Goal: Transaction & Acquisition: Purchase product/service

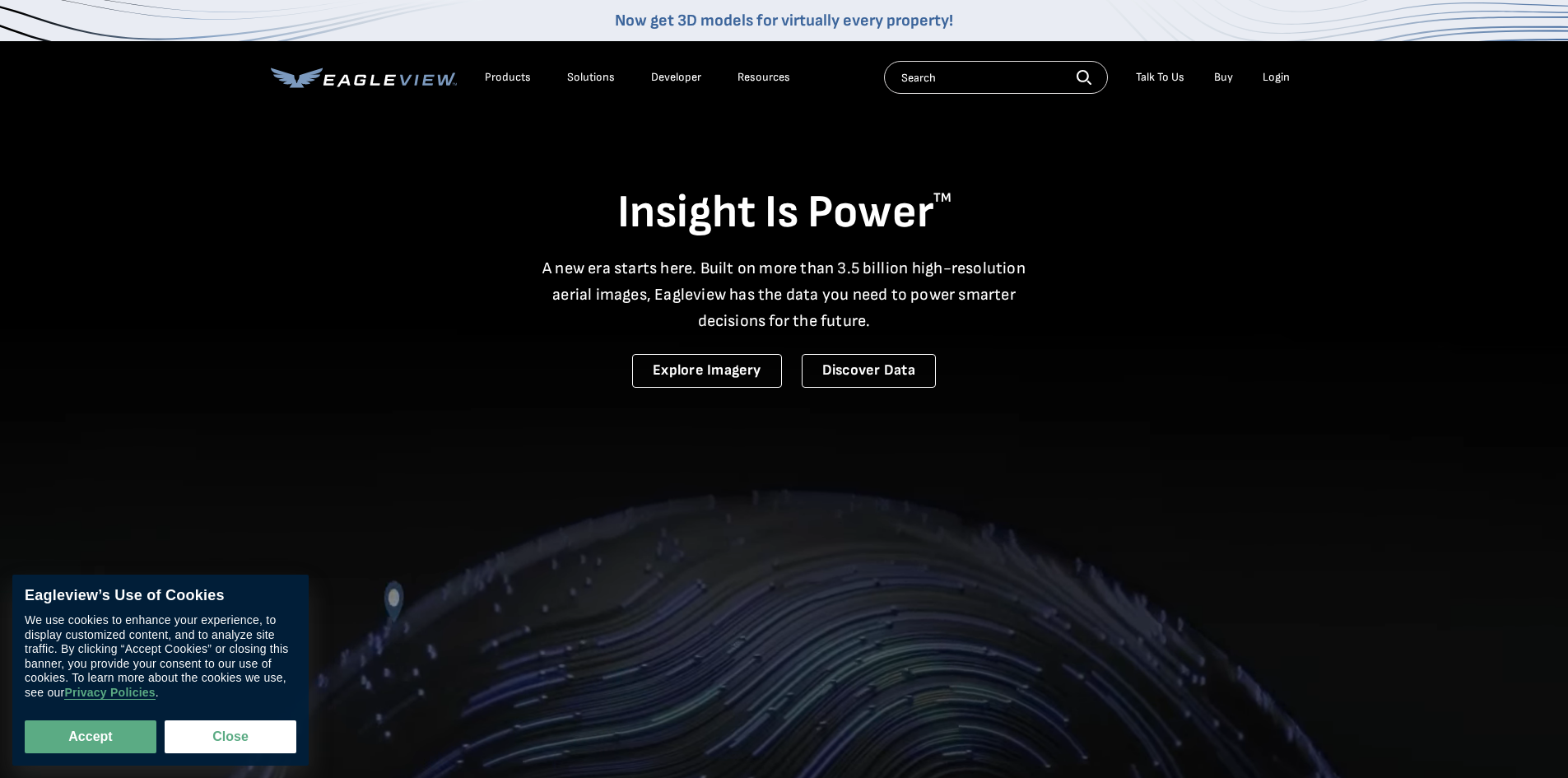
click at [1262, 75] on li "Login" at bounding box center [1276, 78] width 44 height 25
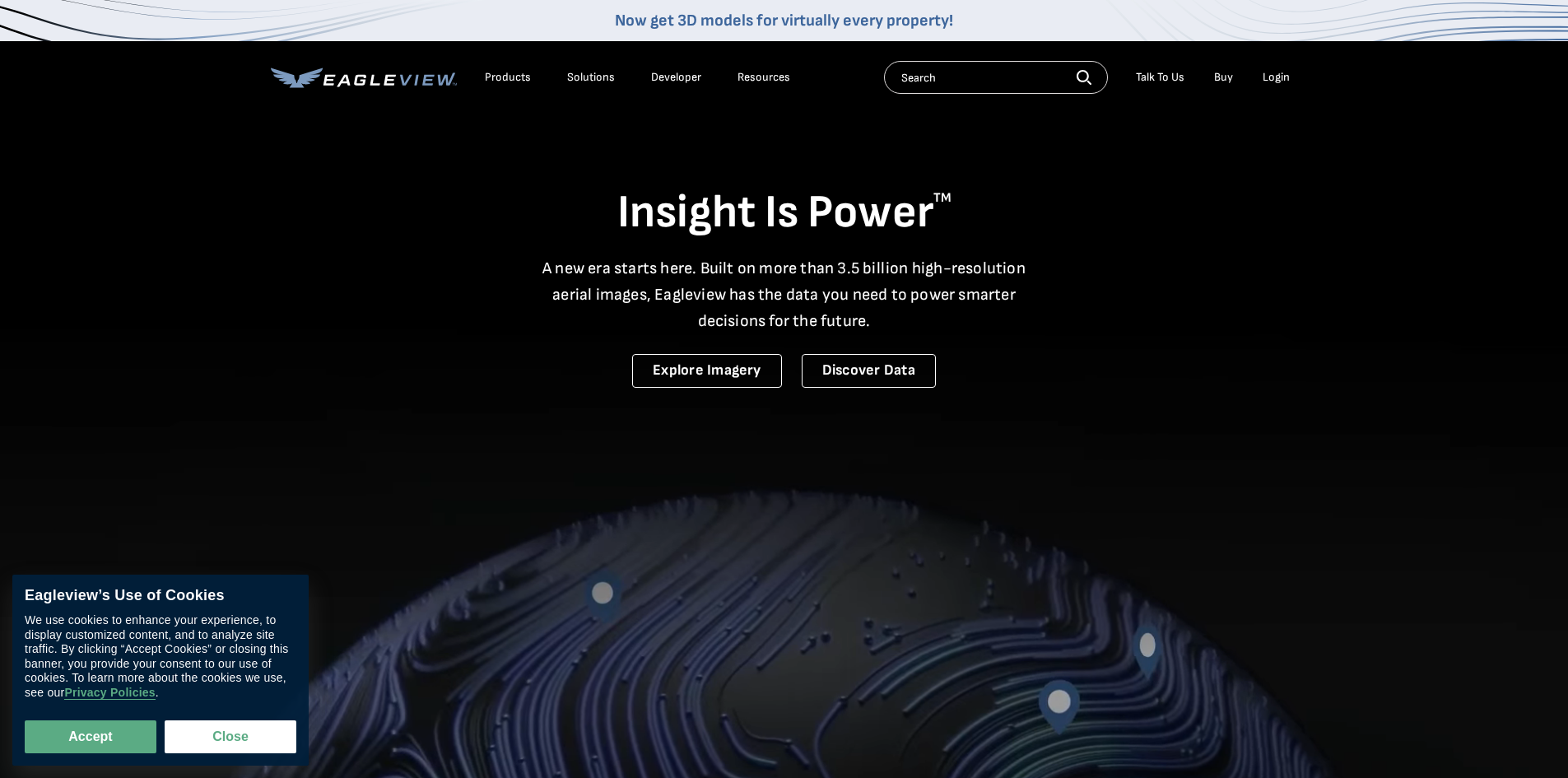
click at [1269, 75] on div "Login" at bounding box center [1276, 78] width 27 height 15
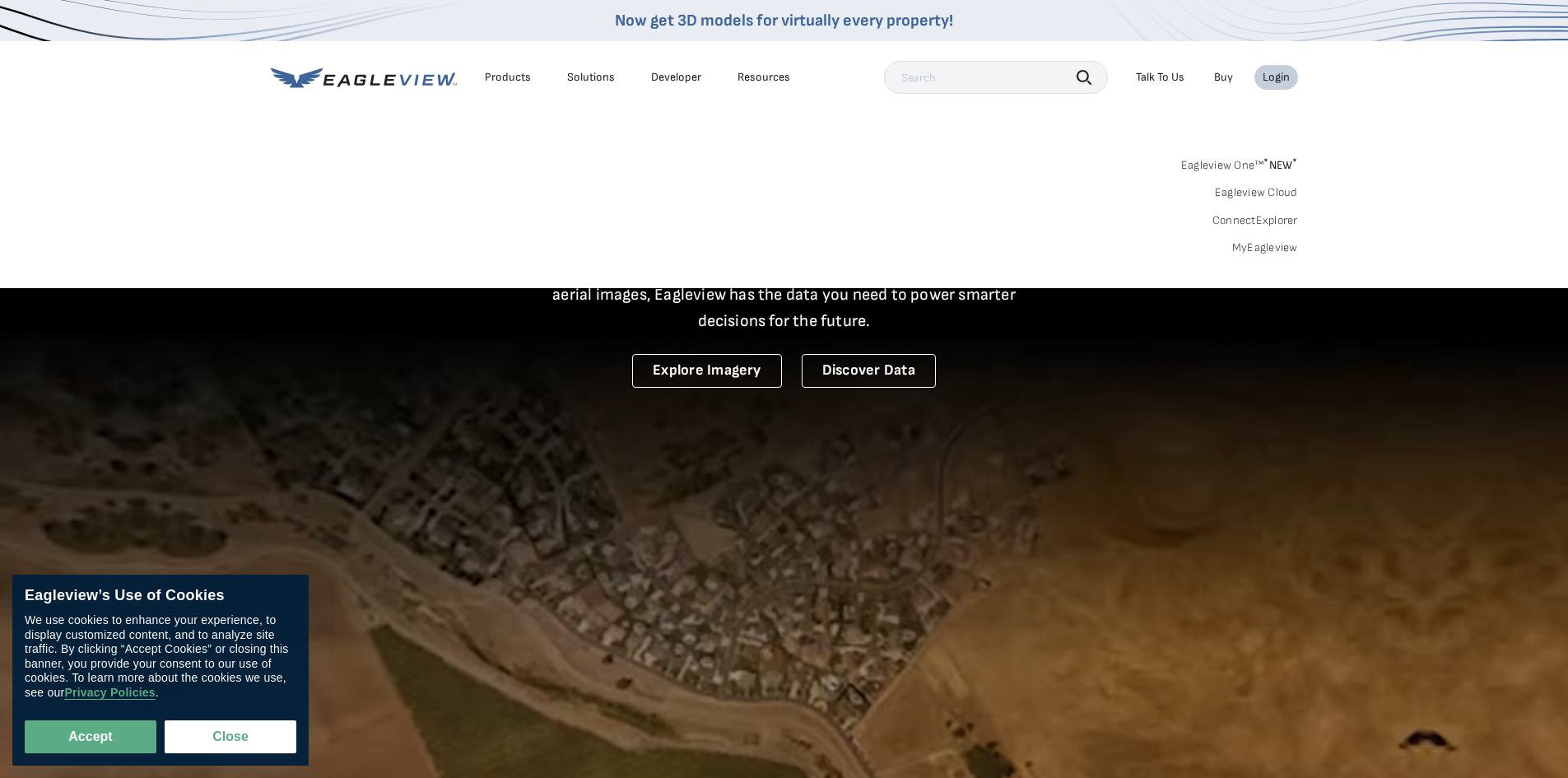
click at [1269, 246] on link "MyEagleview" at bounding box center [1265, 248] width 66 height 15
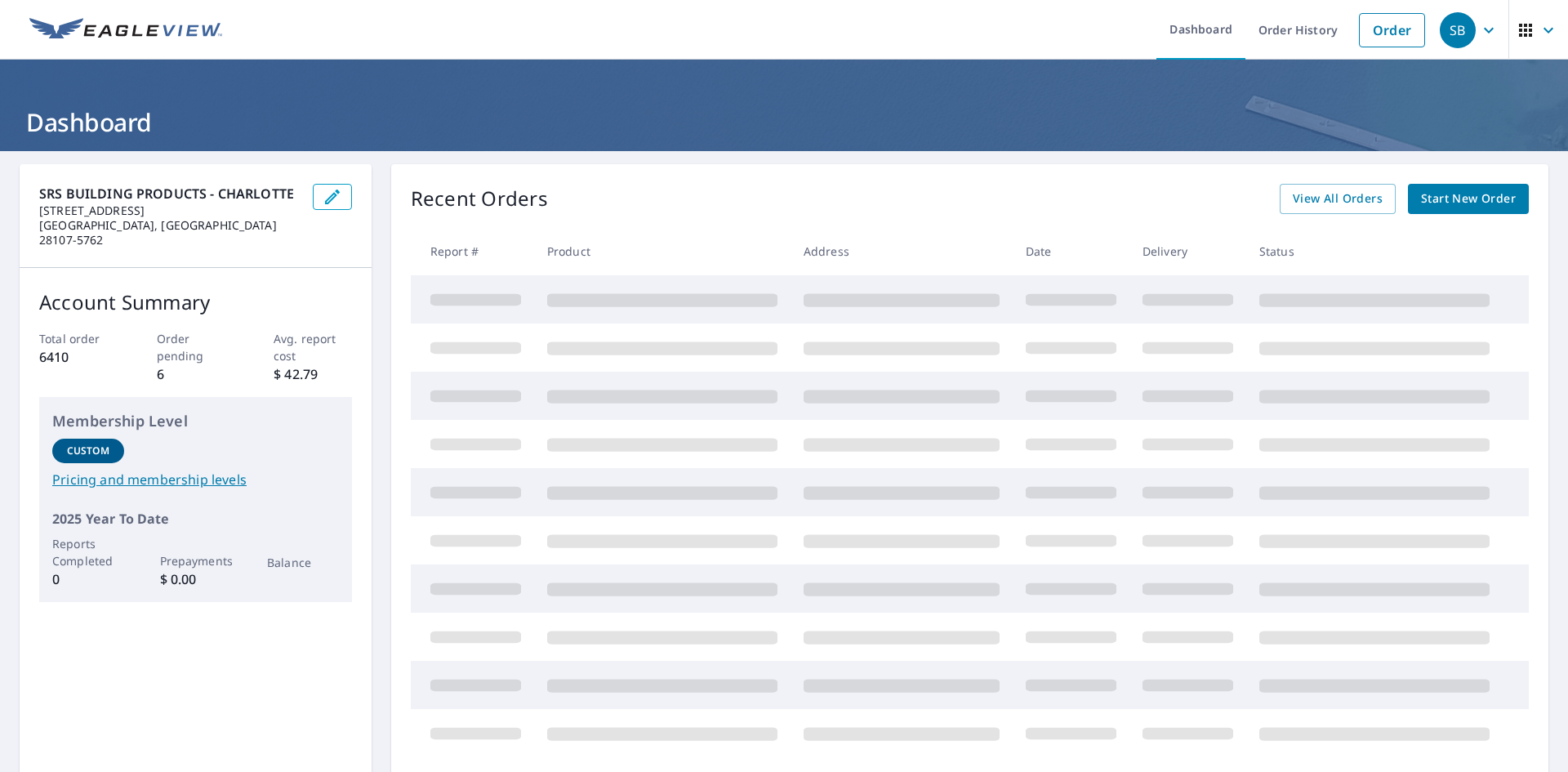
click at [1456, 194] on span "Start New Order" at bounding box center [1468, 199] width 94 height 21
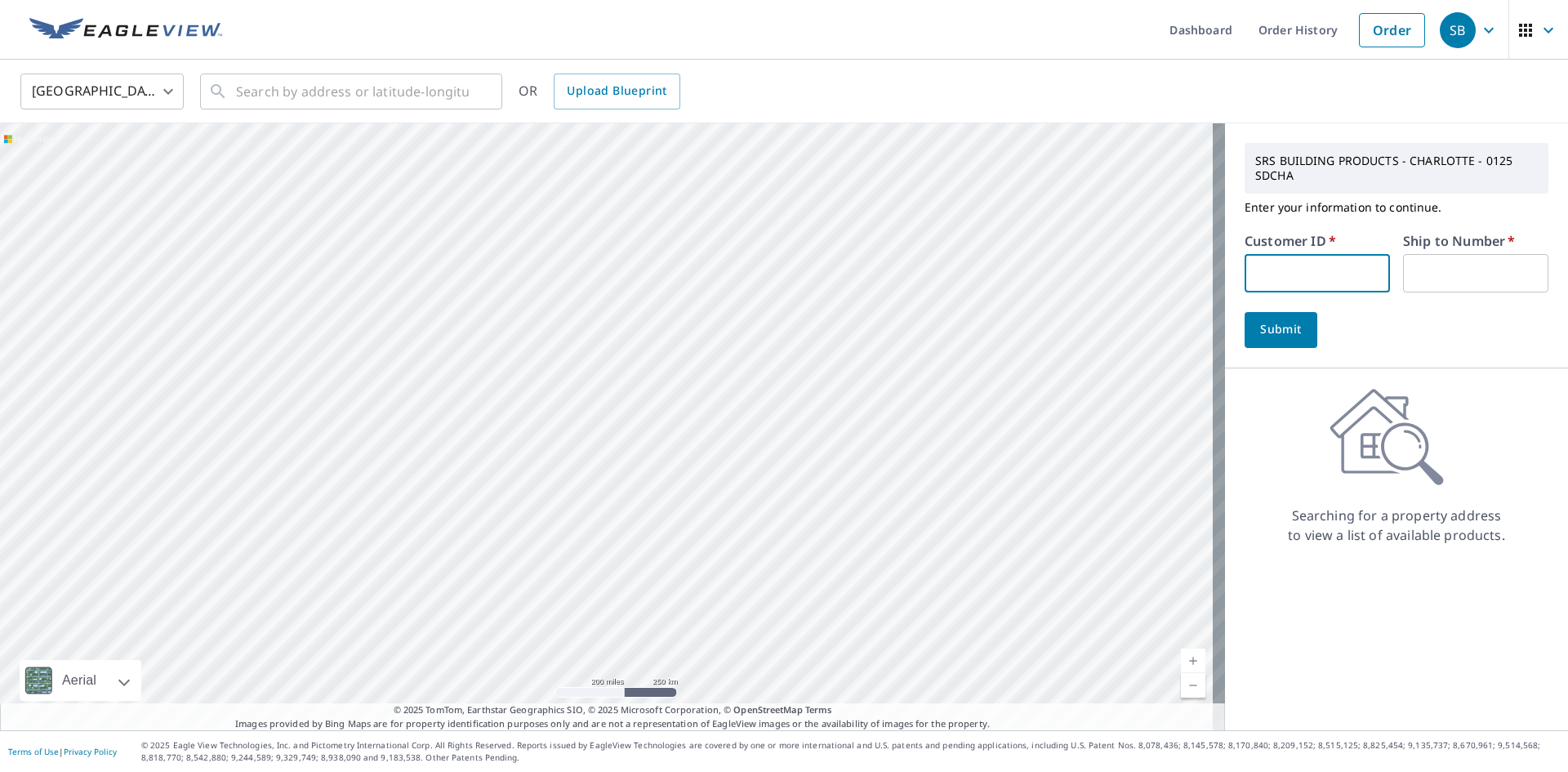
paste input "CAN118"
type input "CAN118"
drag, startPoint x: 1430, startPoint y: 274, endPoint x: 1428, endPoint y: 307, distance: 33.1
click at [1430, 274] on input "text" at bounding box center [1475, 273] width 145 height 39
type input "1"
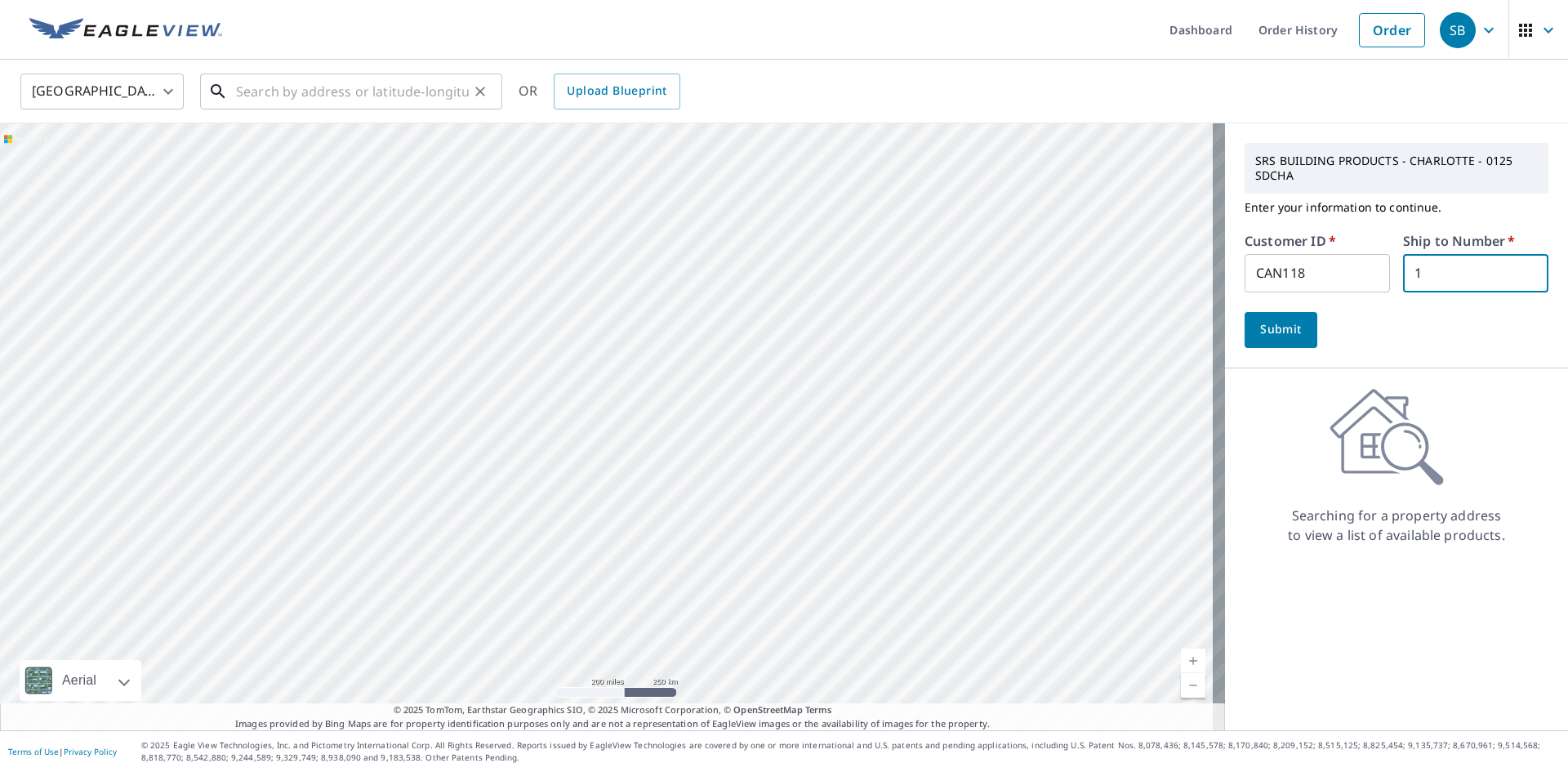
click at [381, 89] on input "text" at bounding box center [353, 92] width 233 height 46
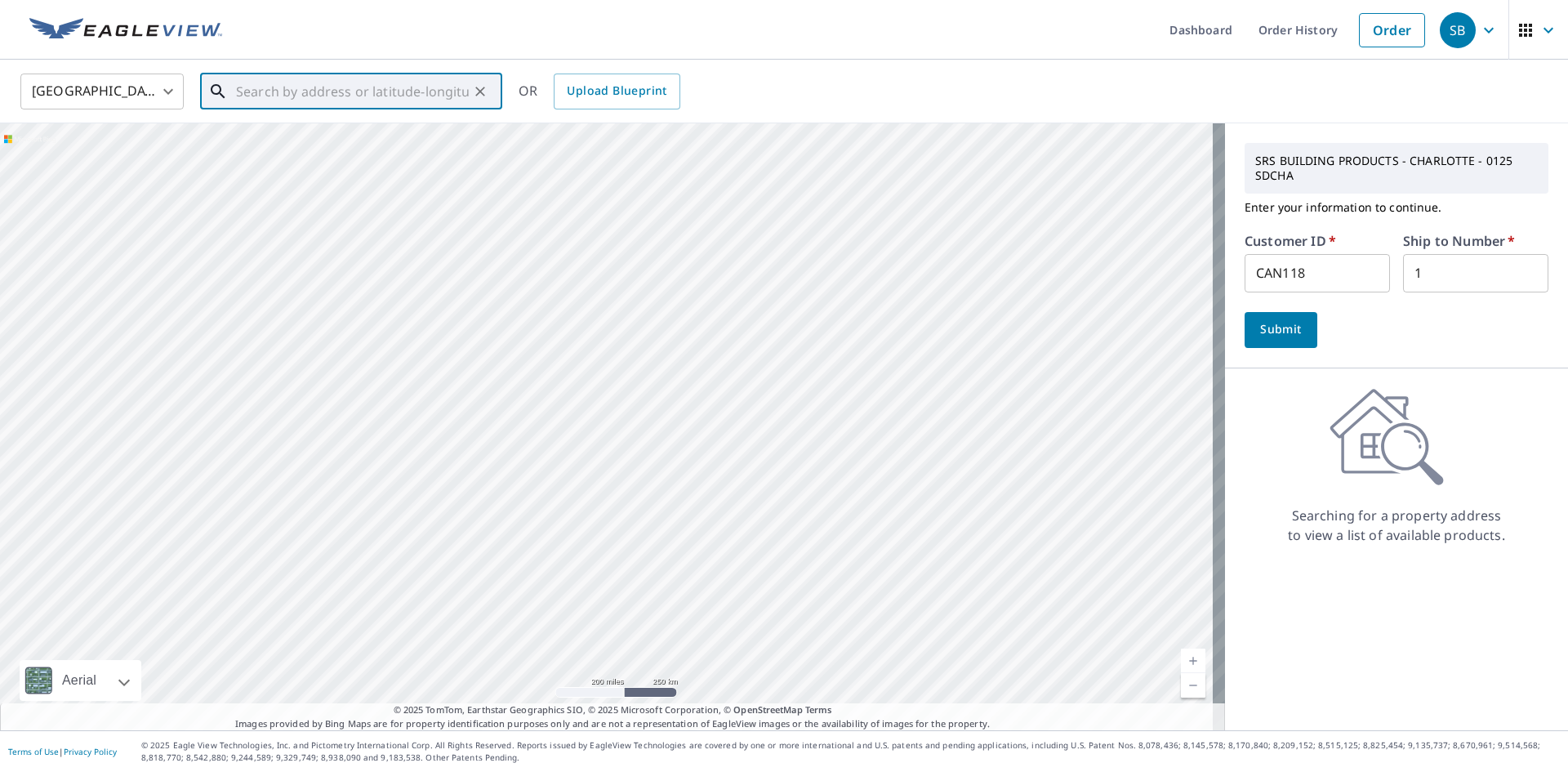
paste input "[STREET_ADDRESS]"
type input "[STREET_ADDRESS]"
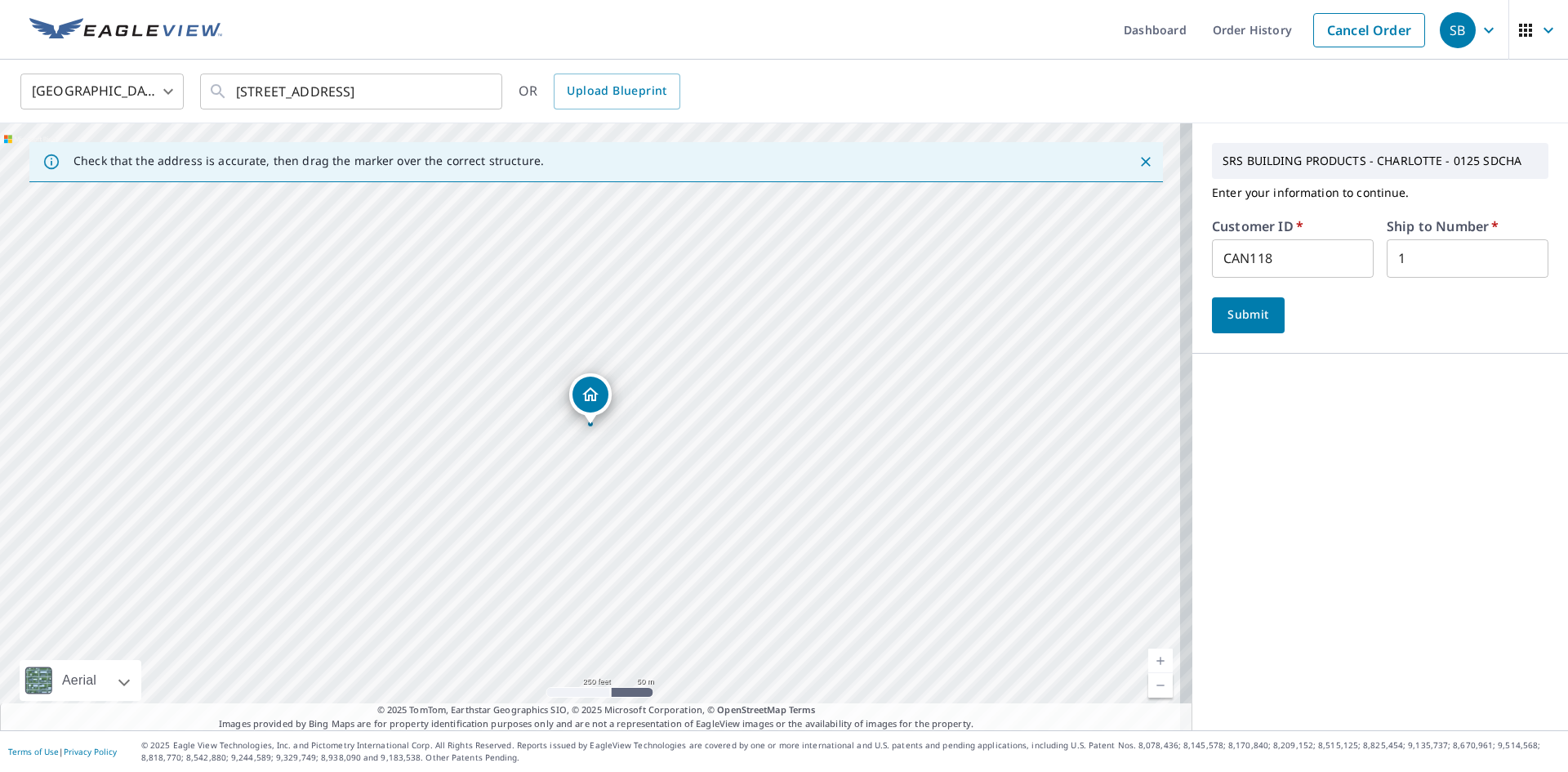
click at [1232, 316] on span "Submit" at bounding box center [1248, 314] width 47 height 21
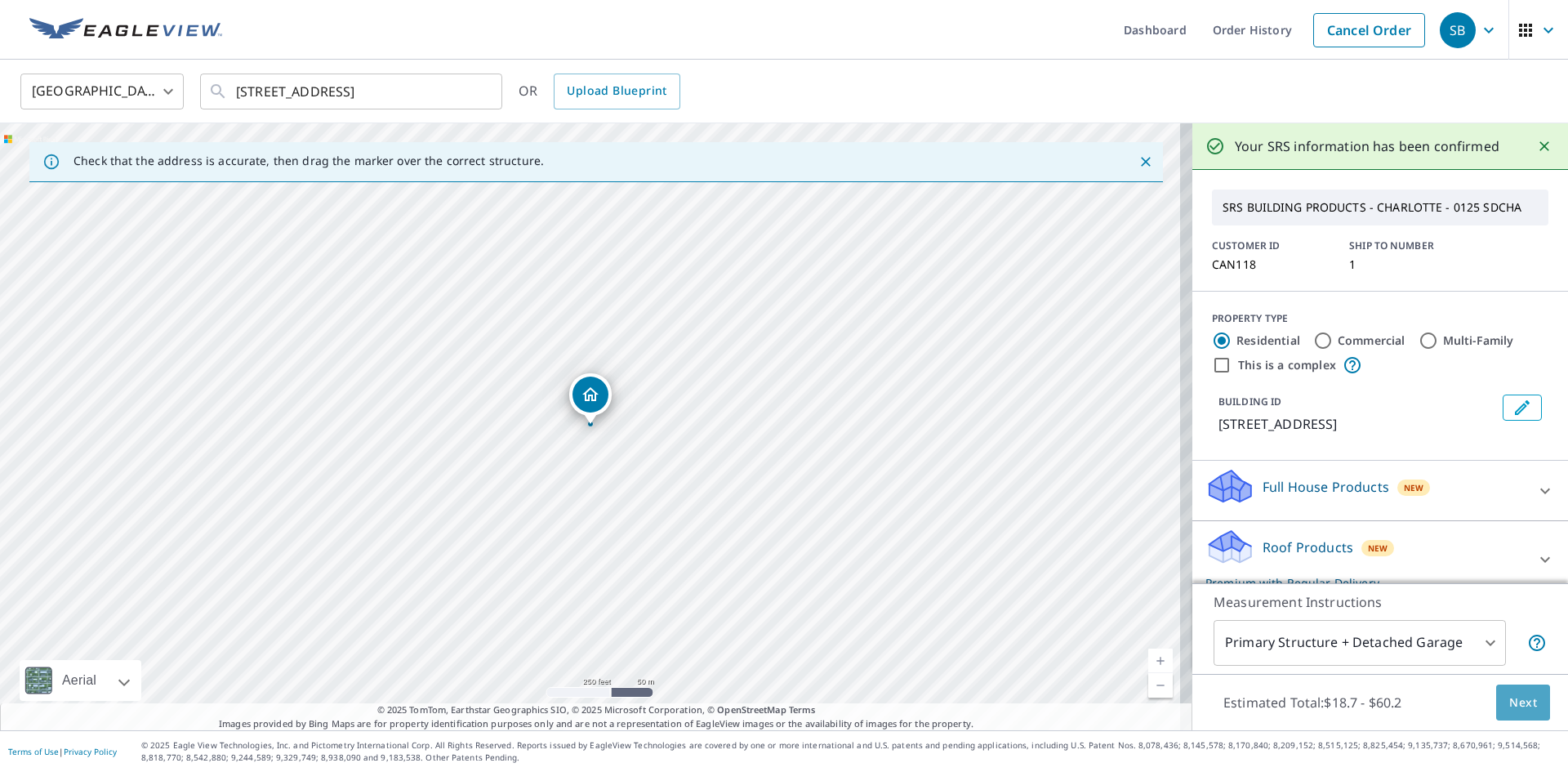
click at [1515, 708] on span "Next" at bounding box center [1523, 702] width 28 height 21
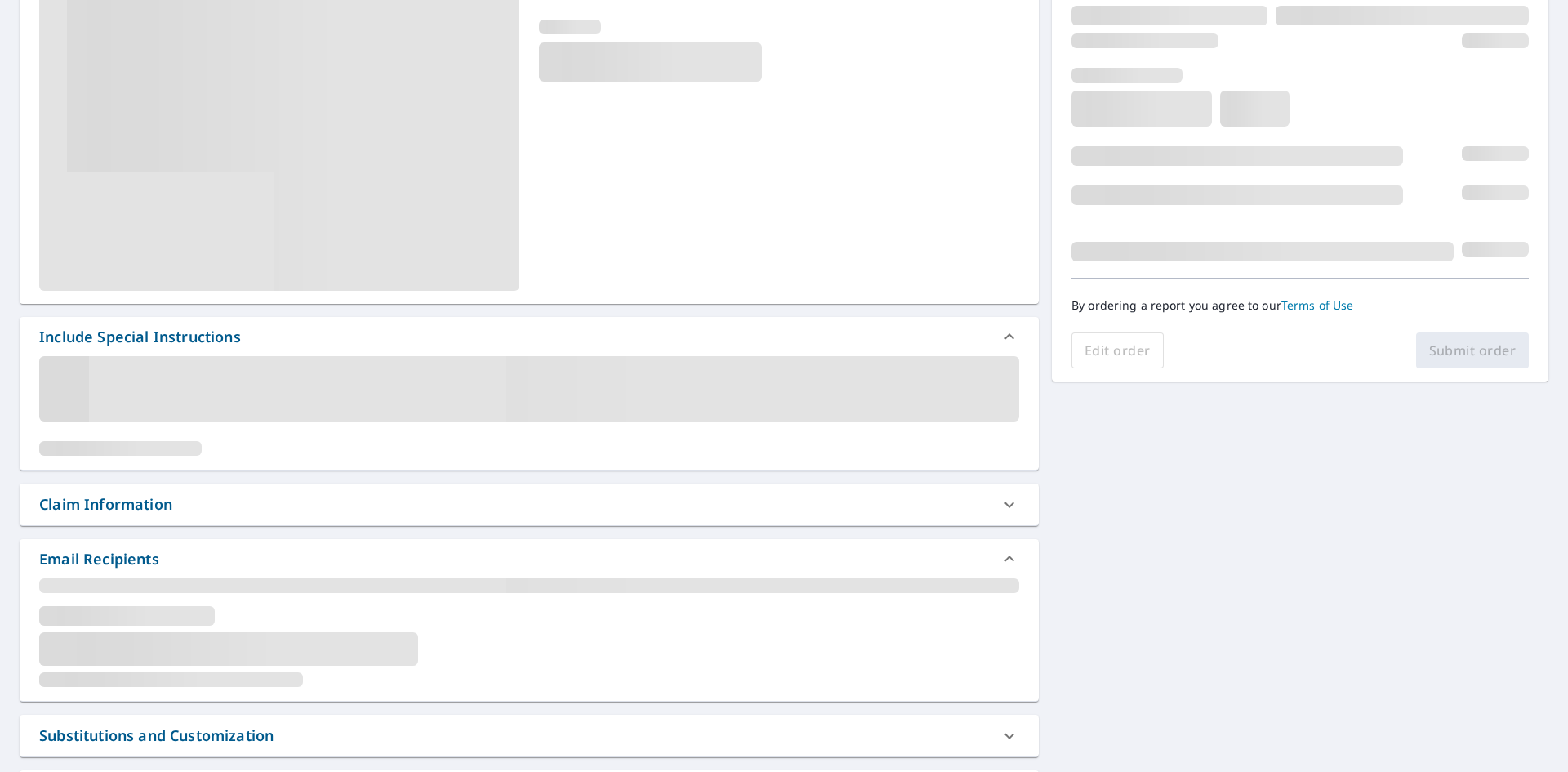
scroll to position [327, 0]
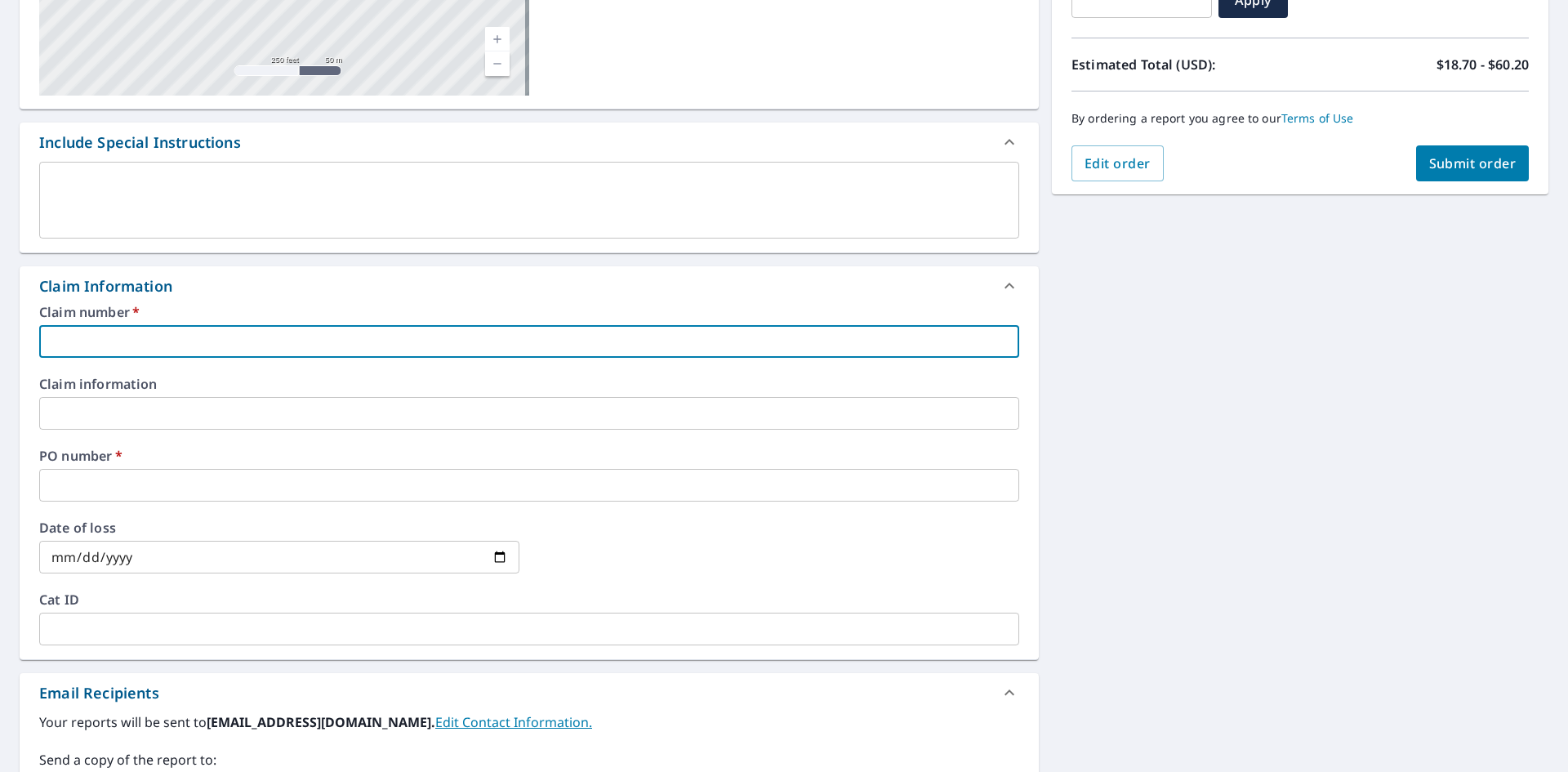
drag, startPoint x: 259, startPoint y: 341, endPoint x: 245, endPoint y: 344, distance: 14.3
click at [259, 341] on input "text" at bounding box center [529, 341] width 980 height 33
type input "125"
checkbox input "true"
click at [191, 504] on div "Claim number   * 125 ​ Claim information ​ PO number   * ​ Date of loss ​ Cat I…" at bounding box center [529, 482] width 1019 height 354
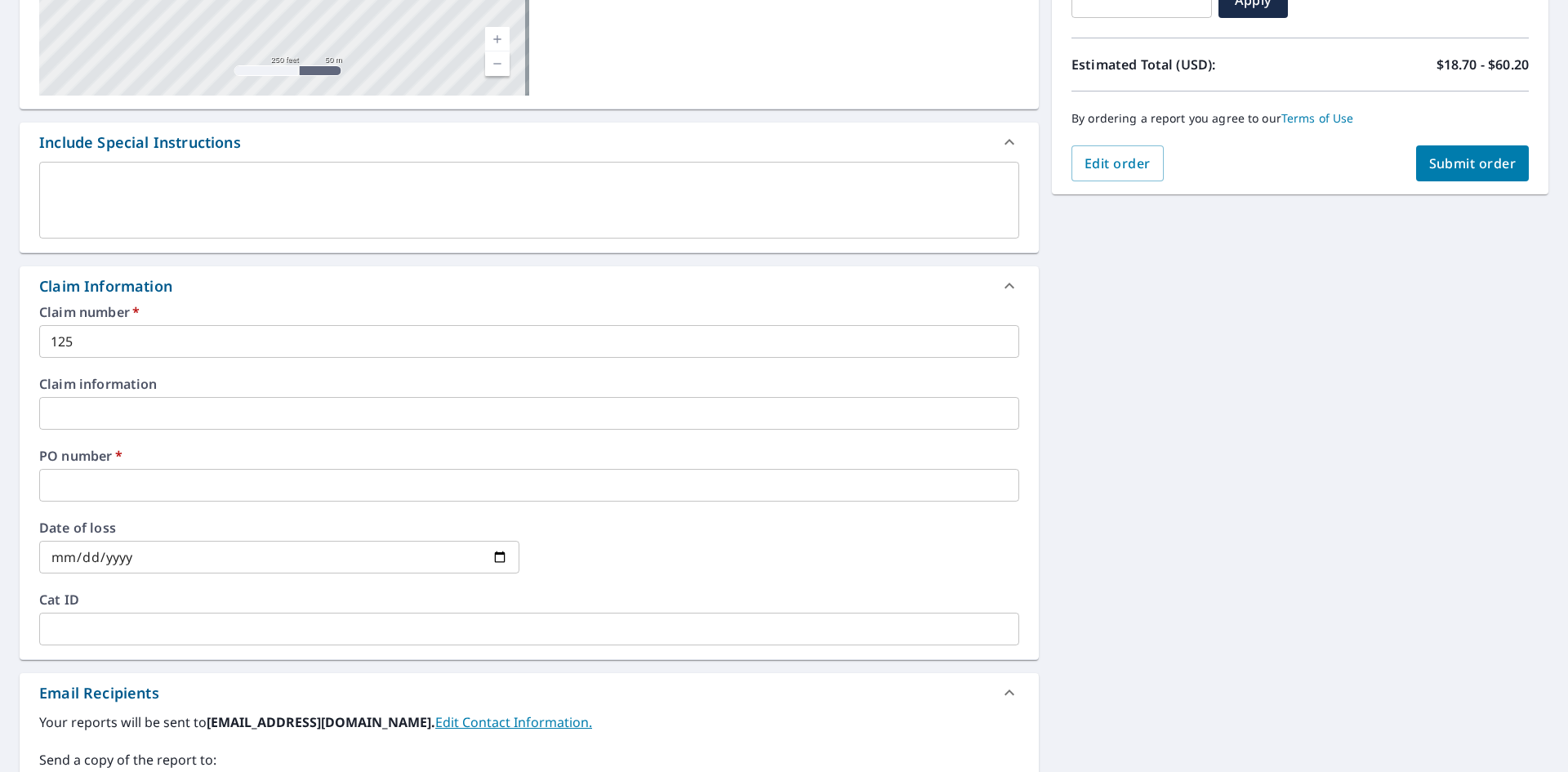
drag, startPoint x: 187, startPoint y: 491, endPoint x: 171, endPoint y: 491, distance: 16.0
click at [187, 491] on input "text" at bounding box center [529, 485] width 980 height 33
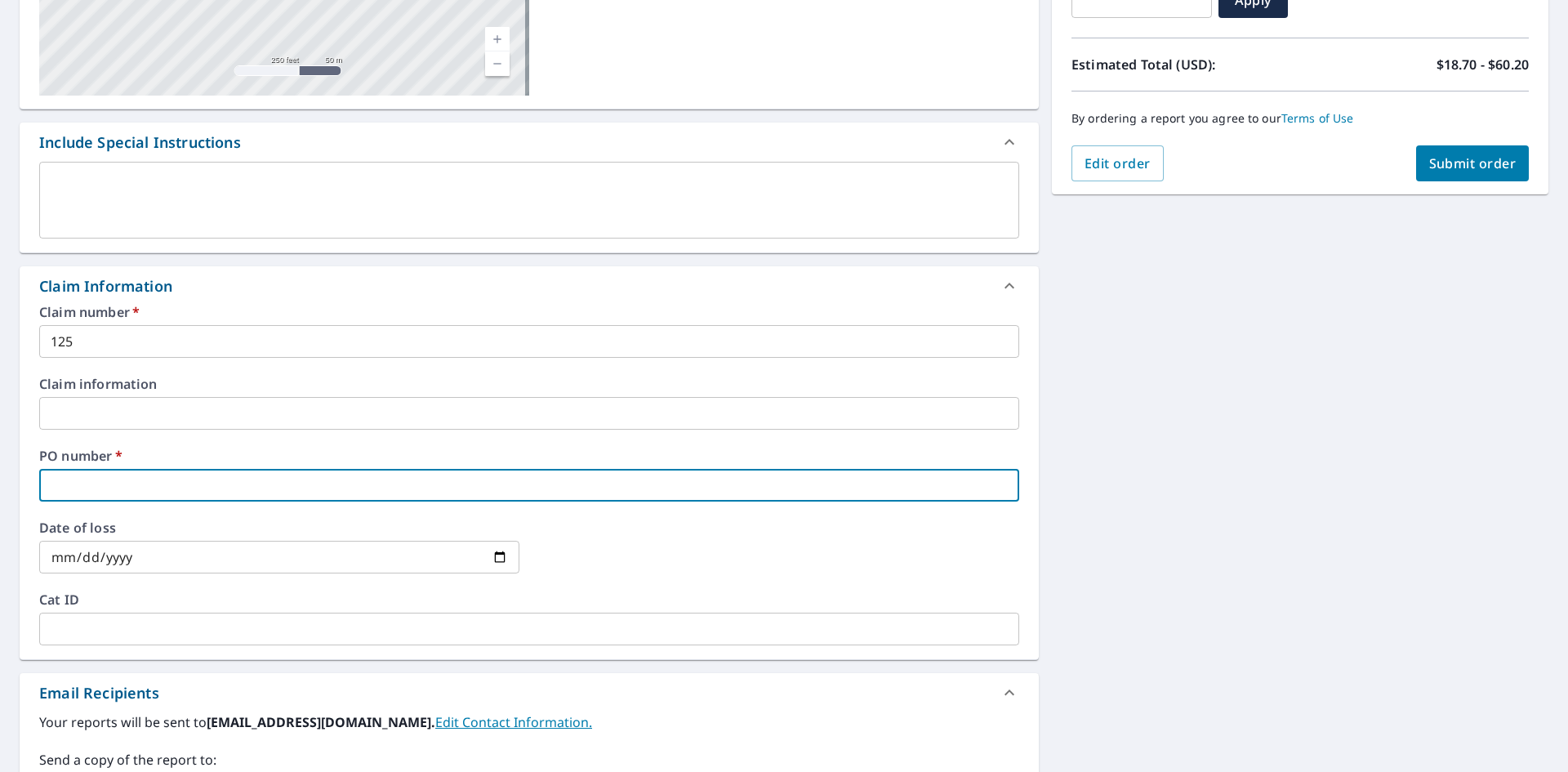
type input "2125"
checkbox input "true"
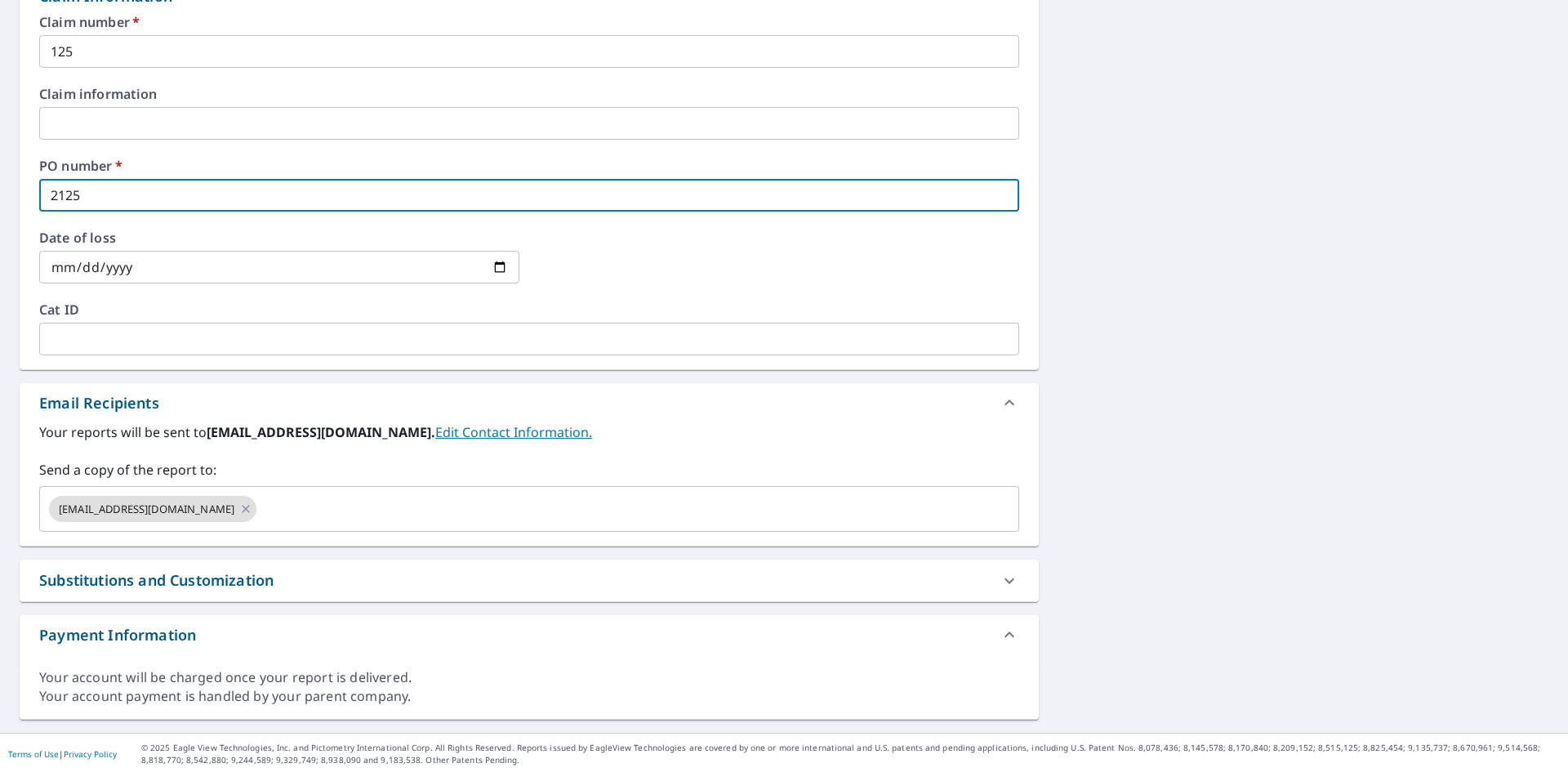
scroll to position [619, 0]
click at [455, 509] on input "text" at bounding box center [624, 506] width 729 height 31
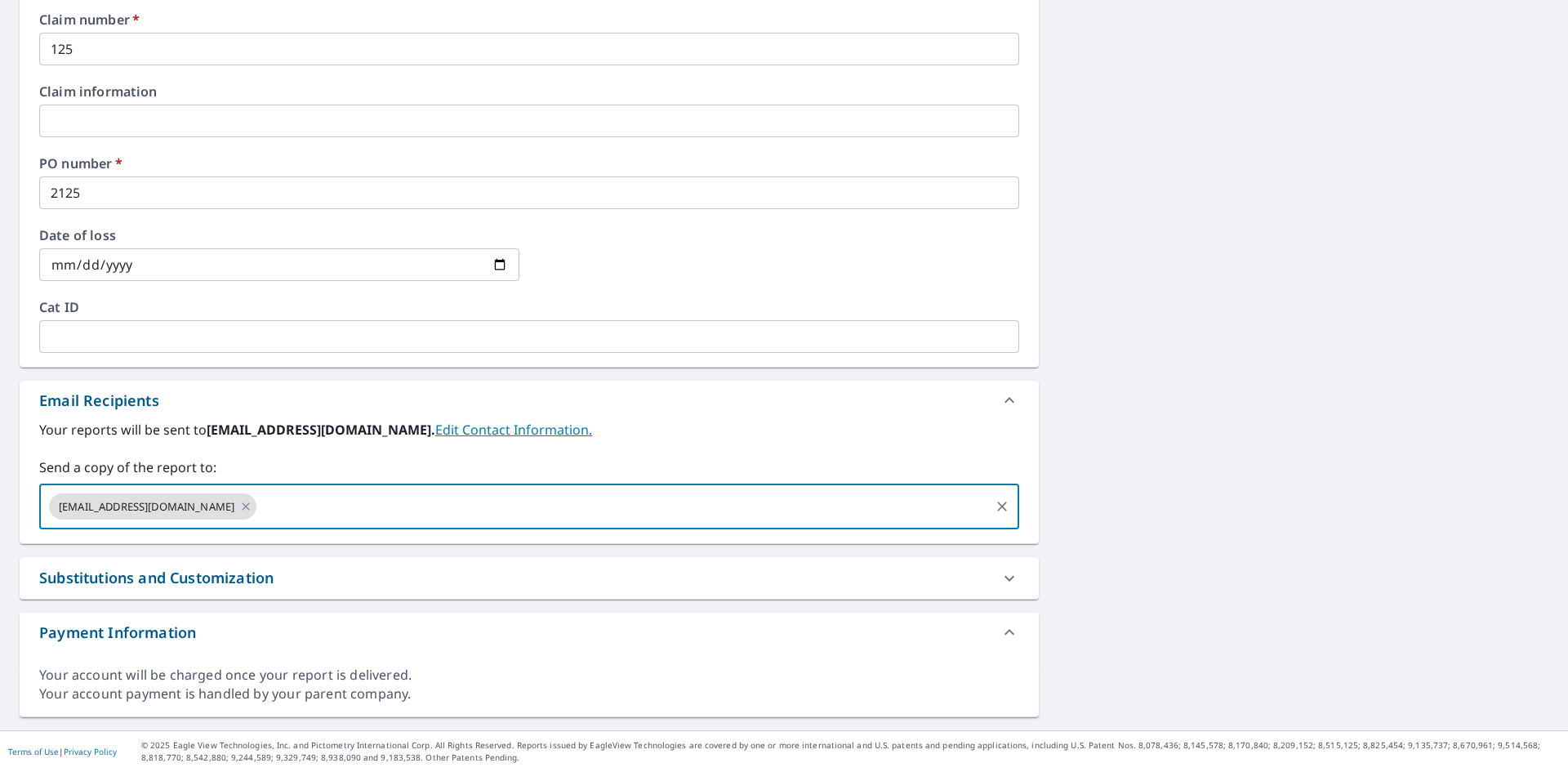
paste input "[PERSON_NAME][EMAIL_ADDRESS][PERSON_NAME][DOMAIN_NAME]"
type input "[PERSON_NAME][EMAIL_ADDRESS][PERSON_NAME][DOMAIN_NAME]"
click at [611, 428] on label "Your reports will be sent to [EMAIL_ADDRESS][DOMAIN_NAME]. Edit Contact Informa…" at bounding box center [529, 430] width 980 height 20
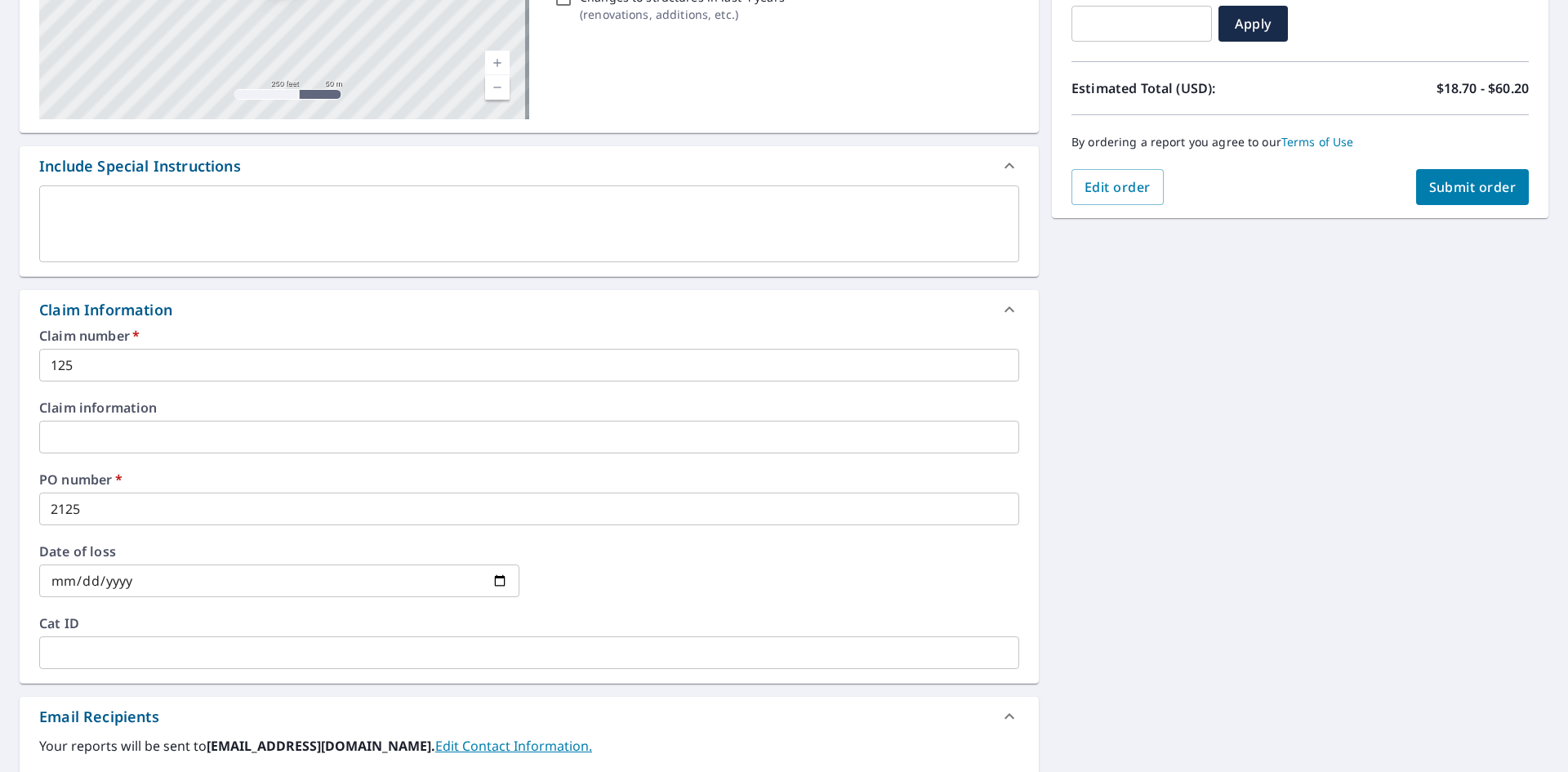
scroll to position [292, 0]
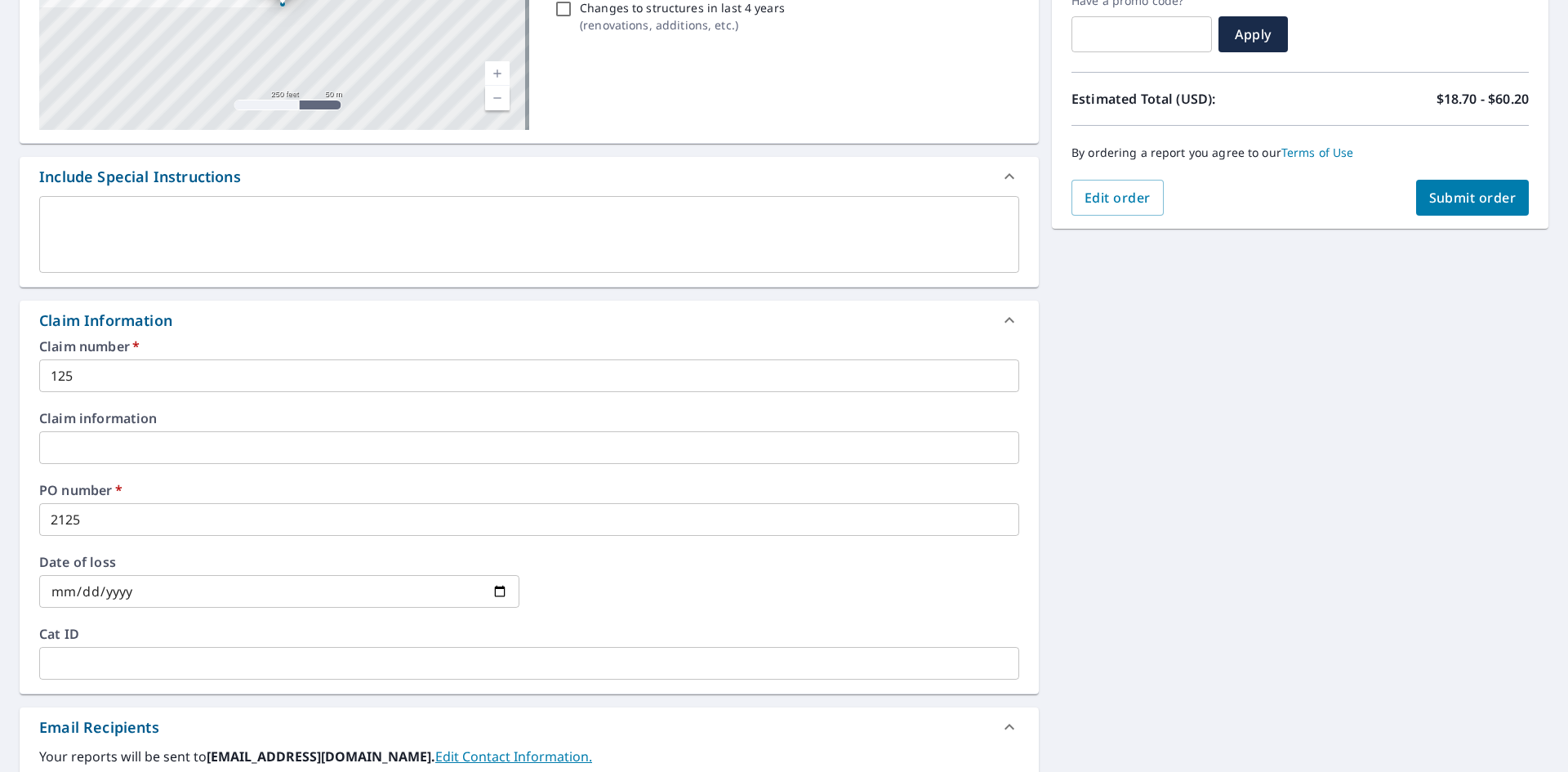
click at [1419, 217] on div "Order Summary Premium $18.7 - $60.2 Regular Delivery $0 Have a promo code? ​ Ap…" at bounding box center [1300, 50] width 496 height 357
click at [1426, 208] on button "Submit order" at bounding box center [1473, 198] width 113 height 36
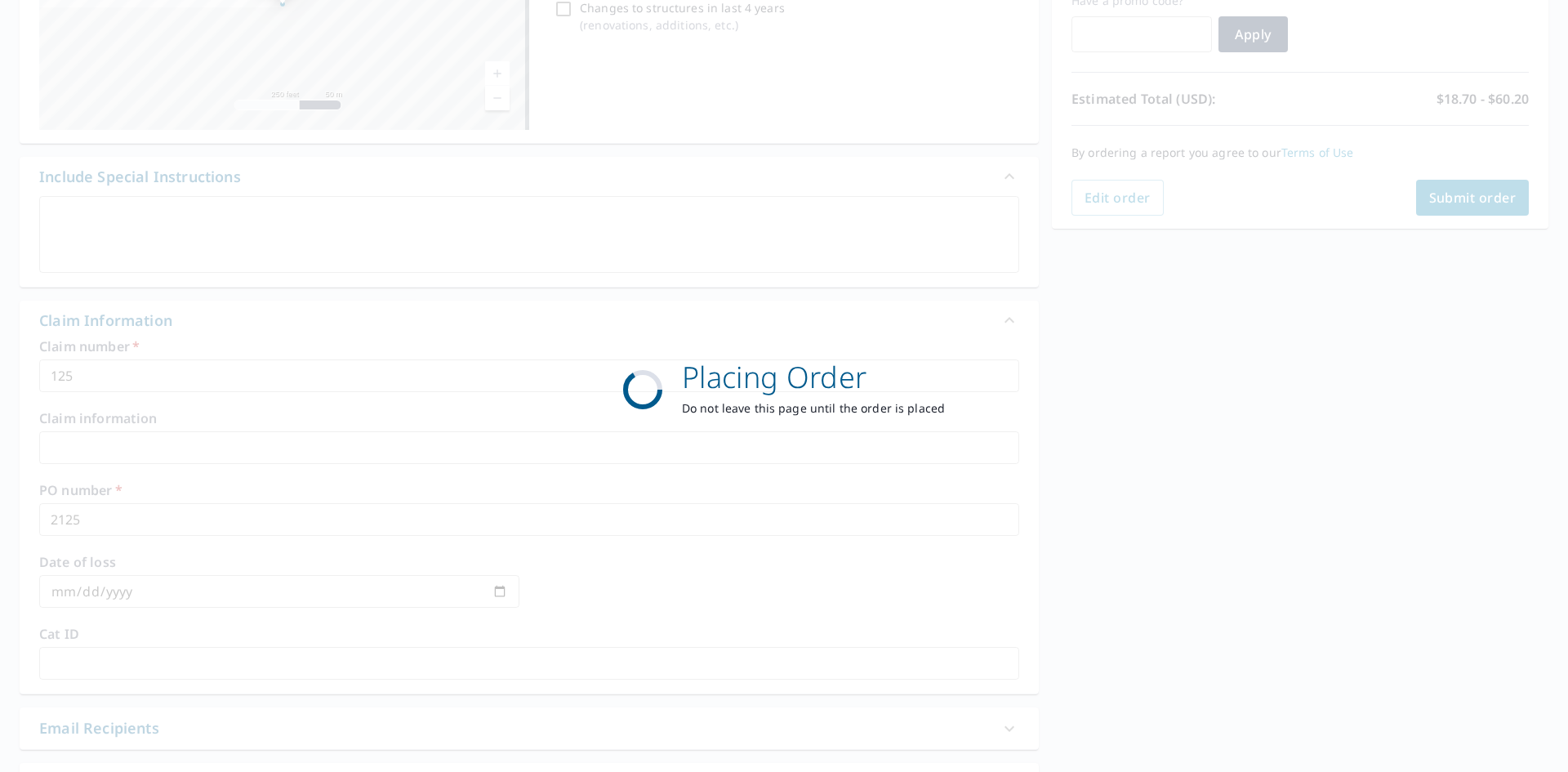
checkbox input "true"
